Goal: Navigation & Orientation: Understand site structure

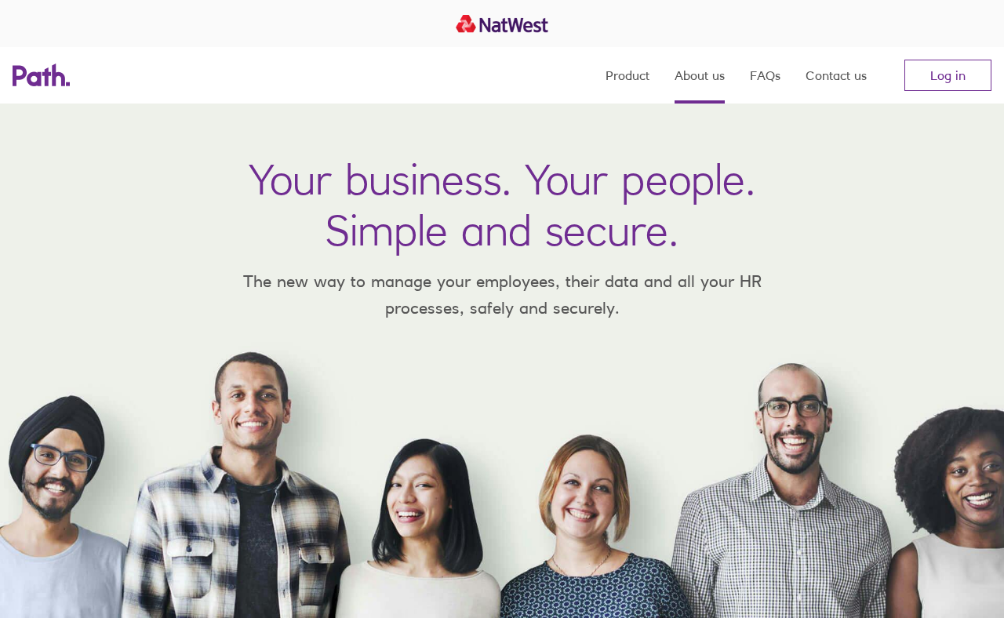
click at [647, 78] on link "About us" at bounding box center [699, 75] width 50 height 56
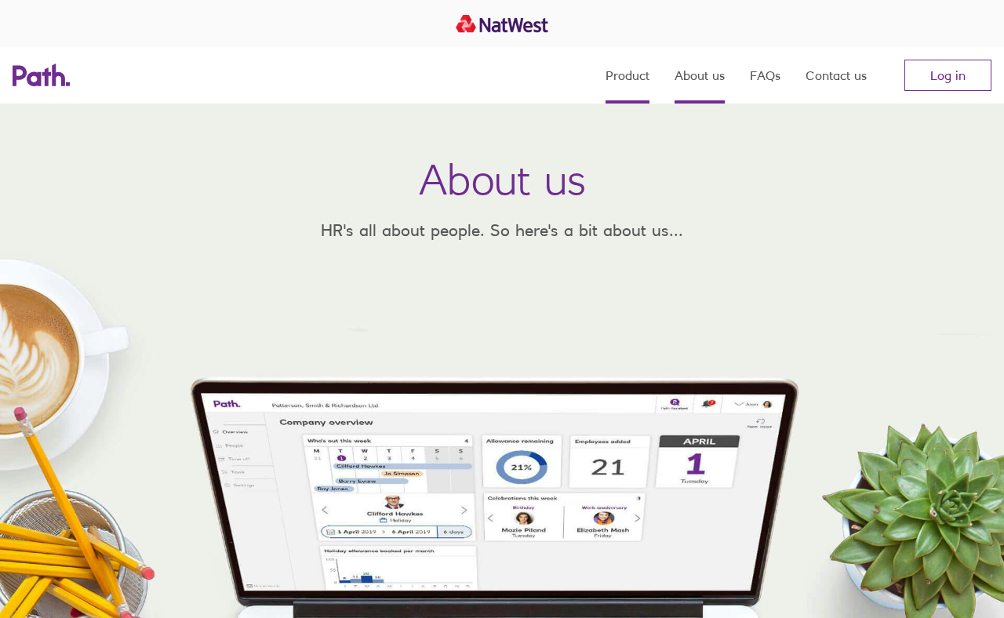
click at [628, 80] on link "Product" at bounding box center [627, 75] width 44 height 56
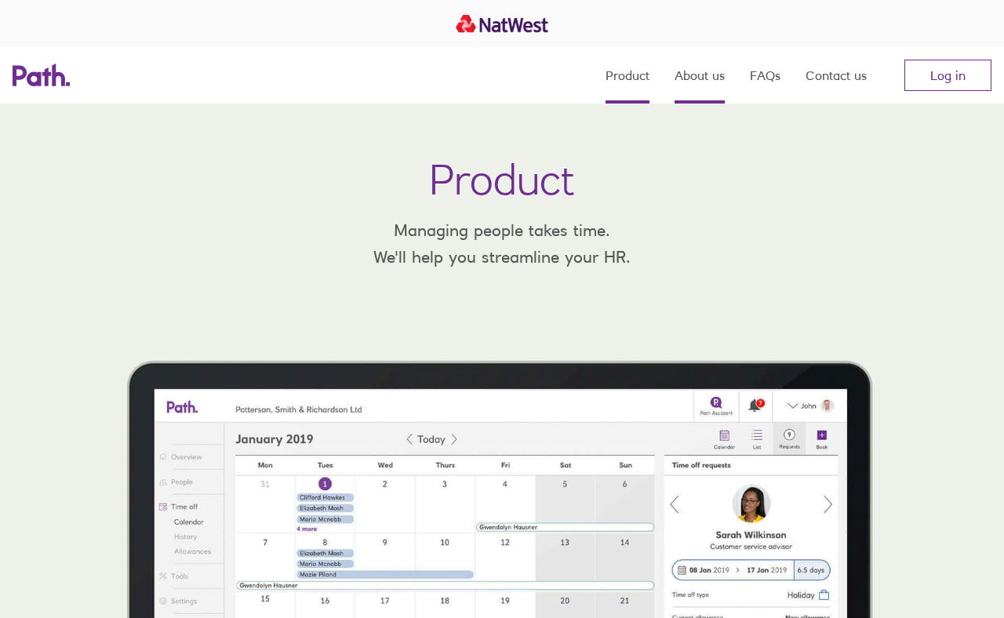
click at [647, 88] on link "About us" at bounding box center [699, 75] width 50 height 56
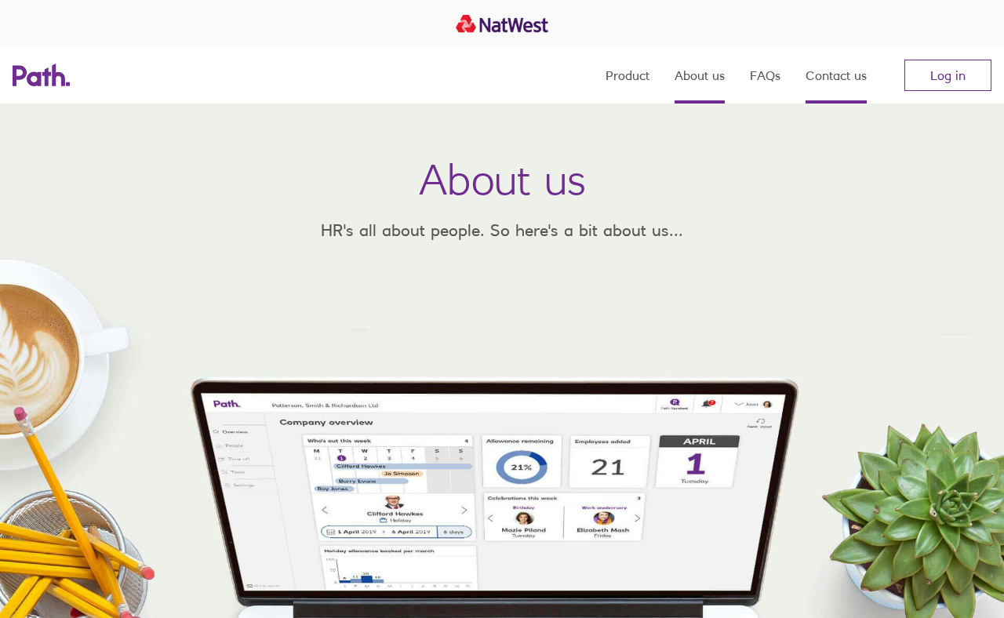
click at [647, 84] on link "Contact us" at bounding box center [835, 75] width 61 height 56
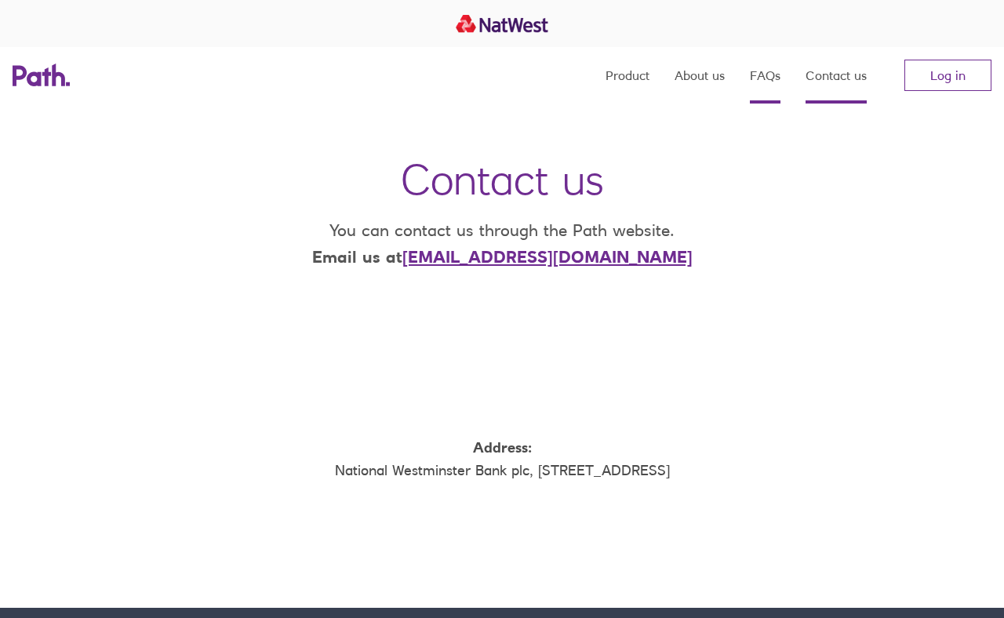
click at [647, 83] on link "FAQs" at bounding box center [765, 75] width 31 height 56
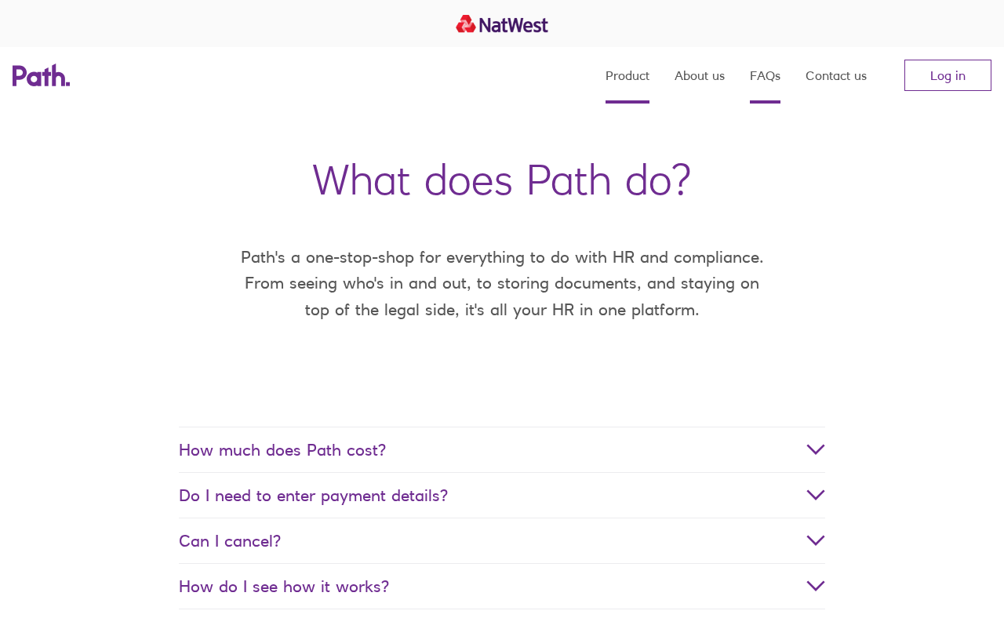
click at [621, 79] on link "Product" at bounding box center [627, 75] width 44 height 56
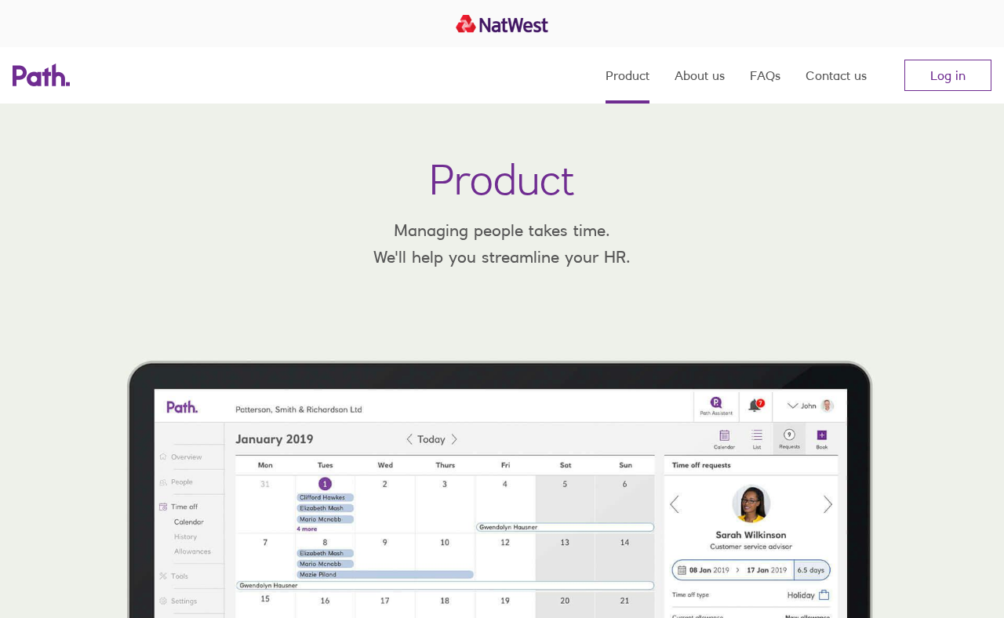
click at [49, 81] on icon at bounding box center [41, 75] width 57 height 23
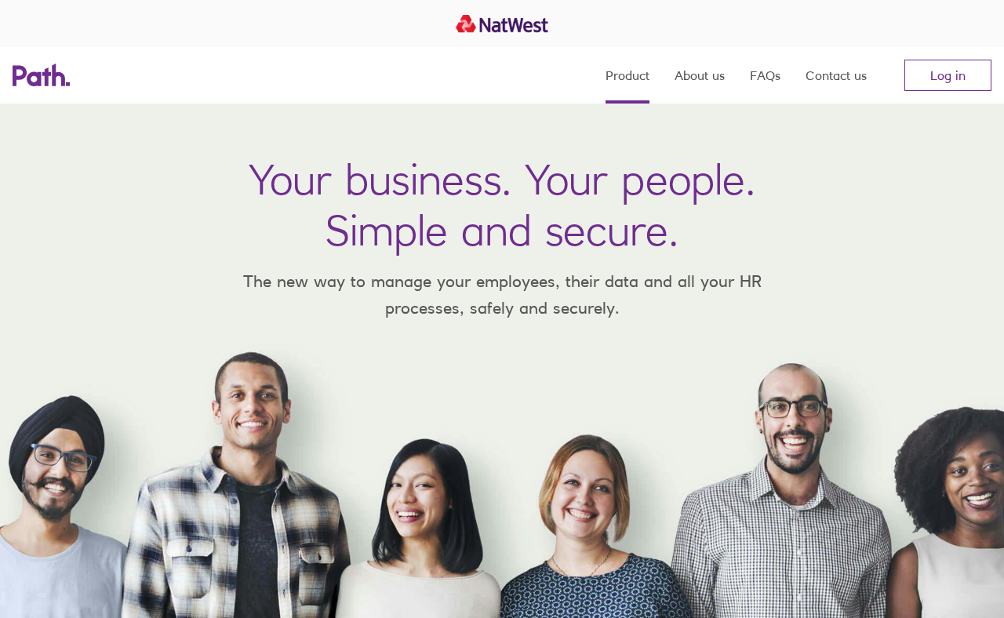
click at [634, 76] on link "Product" at bounding box center [627, 75] width 44 height 56
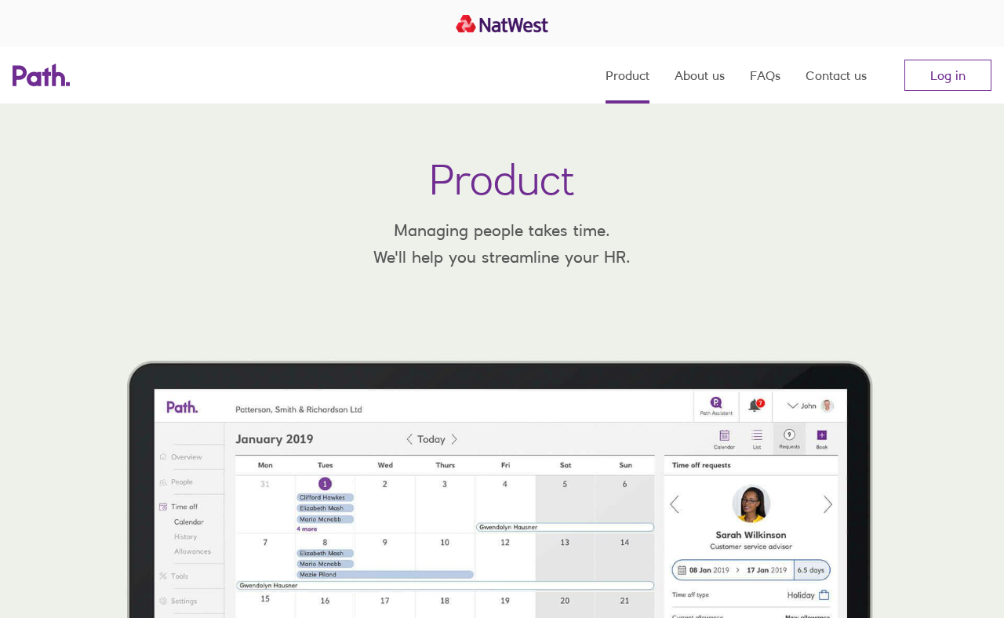
click at [35, 81] on icon at bounding box center [41, 75] width 57 height 23
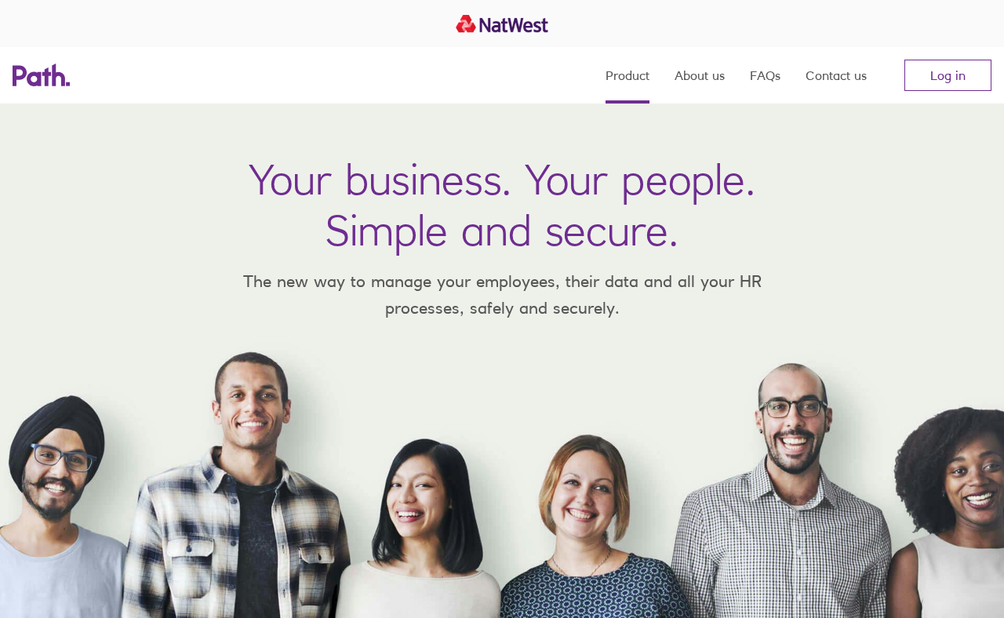
click at [638, 79] on link "Product" at bounding box center [627, 75] width 44 height 56
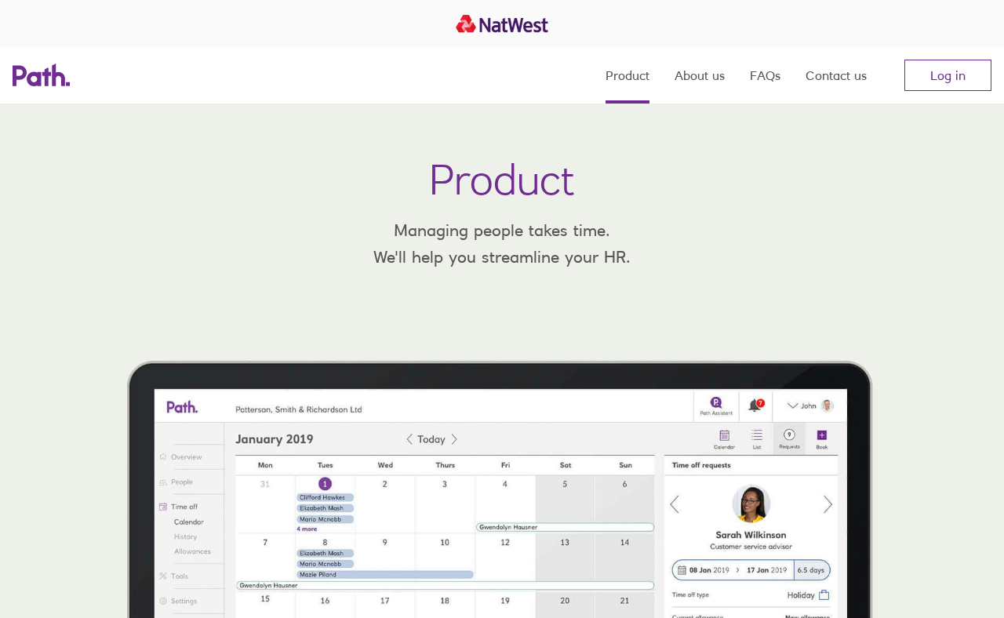
click at [53, 75] on icon at bounding box center [58, 75] width 13 height 23
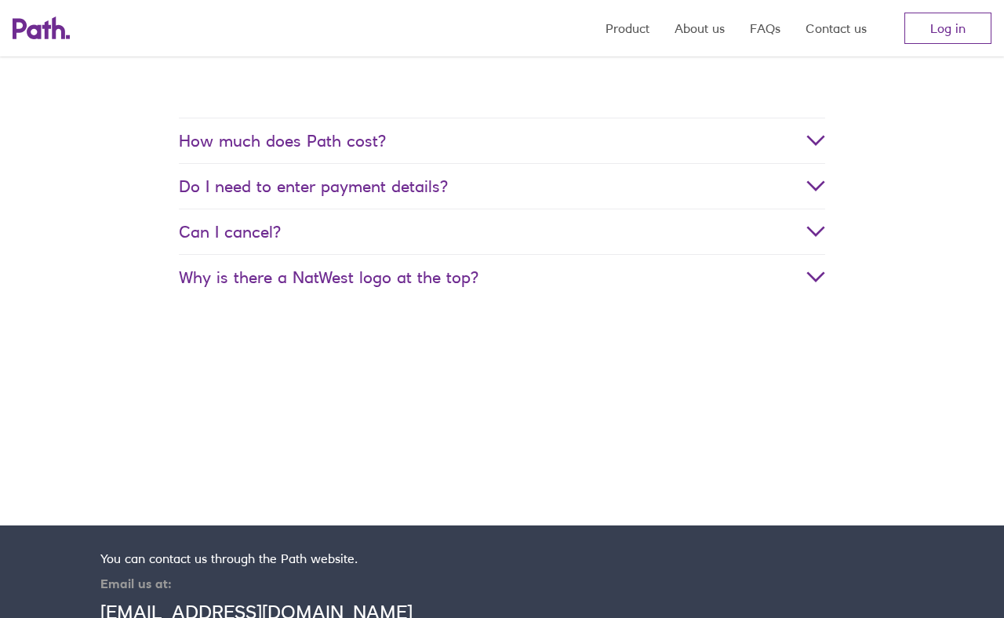
scroll to position [2931, 0]
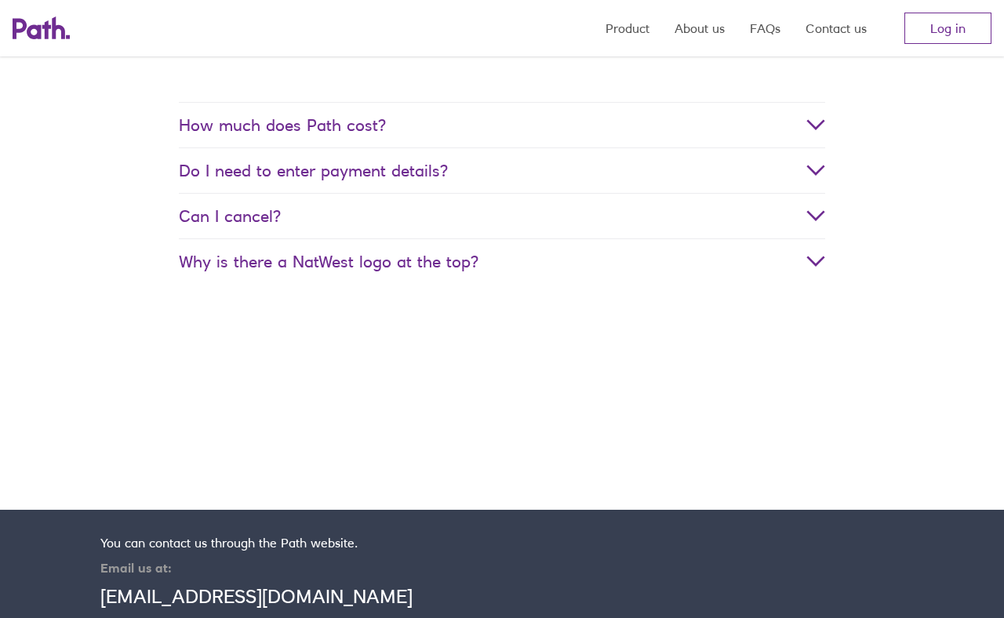
drag, startPoint x: 547, startPoint y: 396, endPoint x: 568, endPoint y: 416, distance: 28.3
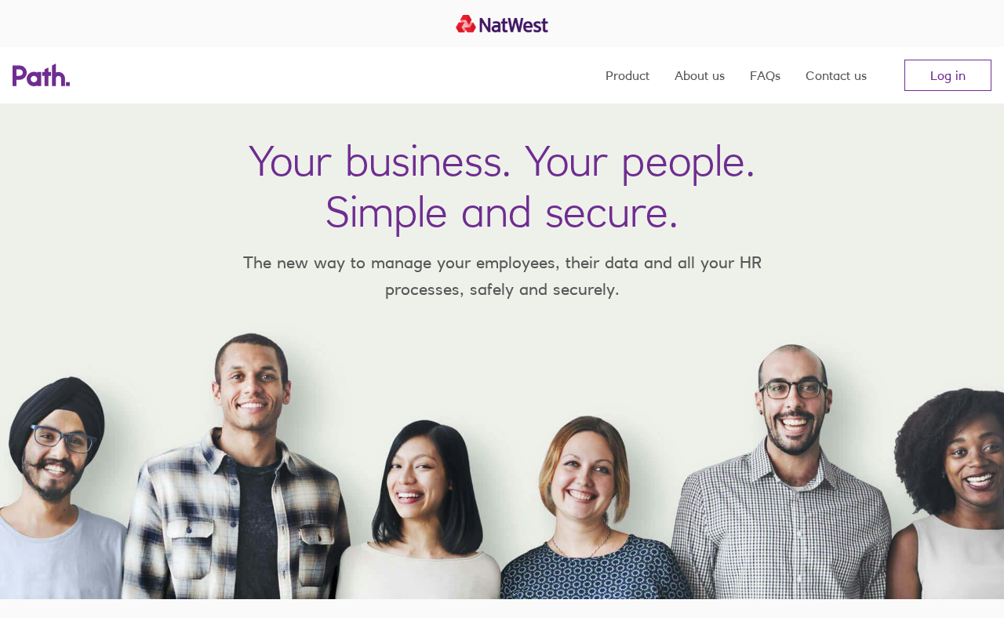
scroll to position [0, 0]
